Goal: Task Accomplishment & Management: Manage account settings

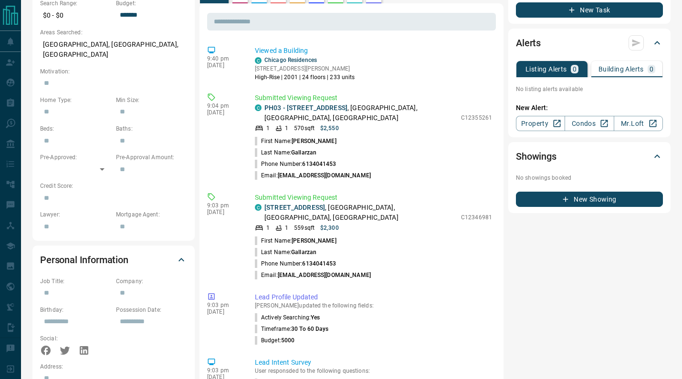
scroll to position [73, 0]
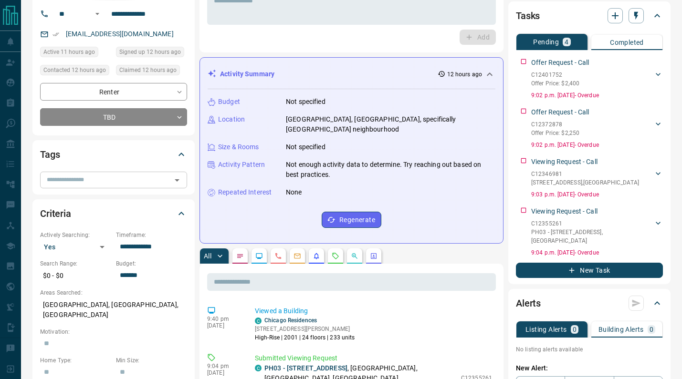
click at [127, 178] on input "text" at bounding box center [105, 180] width 125 height 10
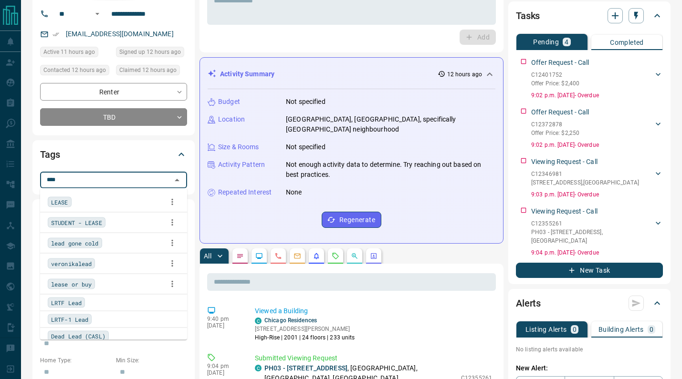
type input "*****"
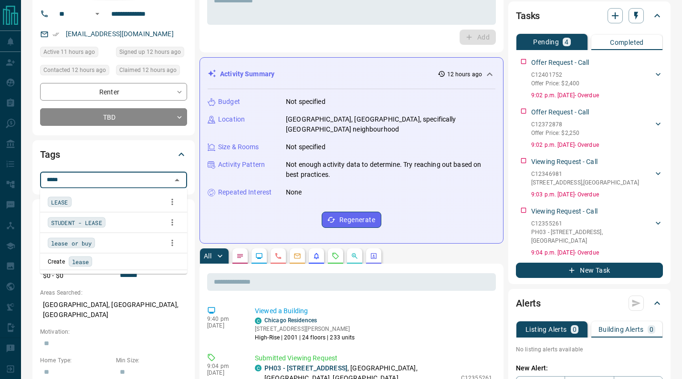
click at [57, 204] on span "LEASE" at bounding box center [59, 202] width 17 height 10
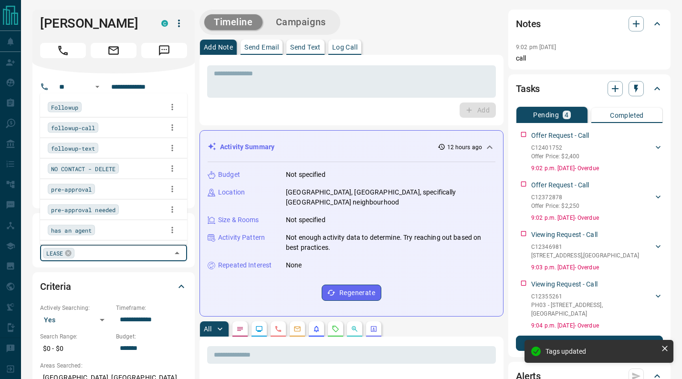
scroll to position [0, 0]
click at [177, 27] on icon "button" at bounding box center [178, 23] width 11 height 11
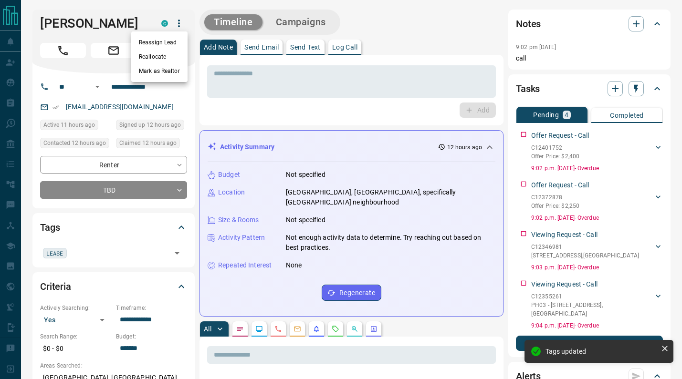
click at [166, 44] on li "Reassign Lead" at bounding box center [159, 42] width 56 height 14
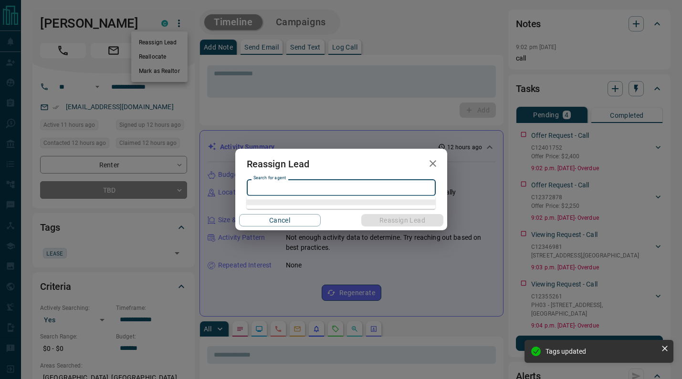
click at [287, 185] on div "Search for agent Search for agent" at bounding box center [341, 187] width 189 height 16
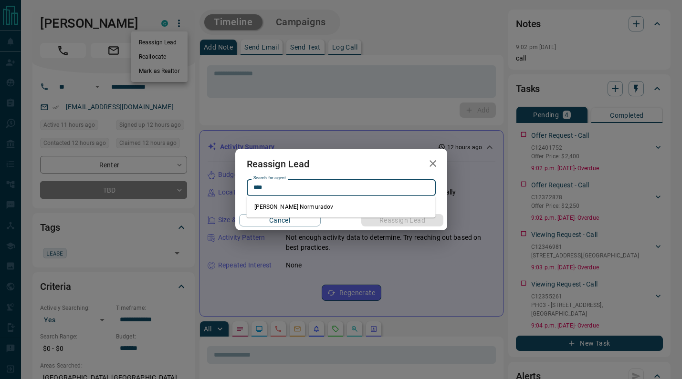
click at [290, 200] on li "[PERSON_NAME] Normuradov" at bounding box center [341, 207] width 189 height 14
type input "**********"
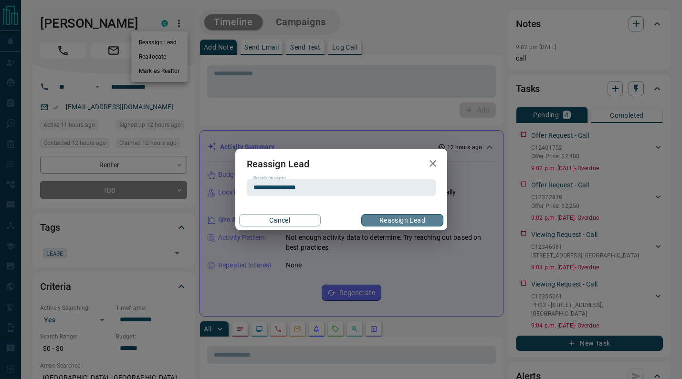
click at [394, 226] on button "Reassign Lead" at bounding box center [402, 220] width 82 height 12
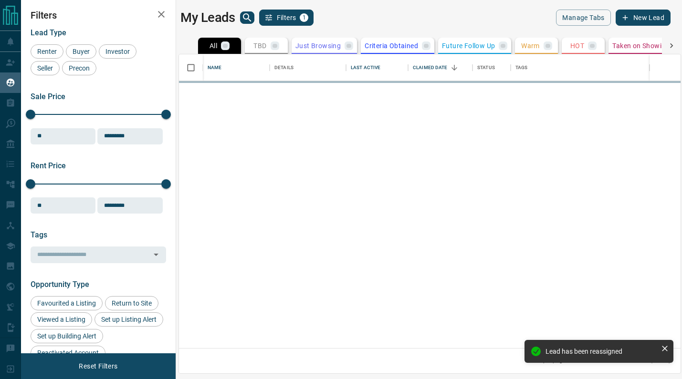
scroll to position [294, 501]
